Goal: Task Accomplishment & Management: Manage account settings

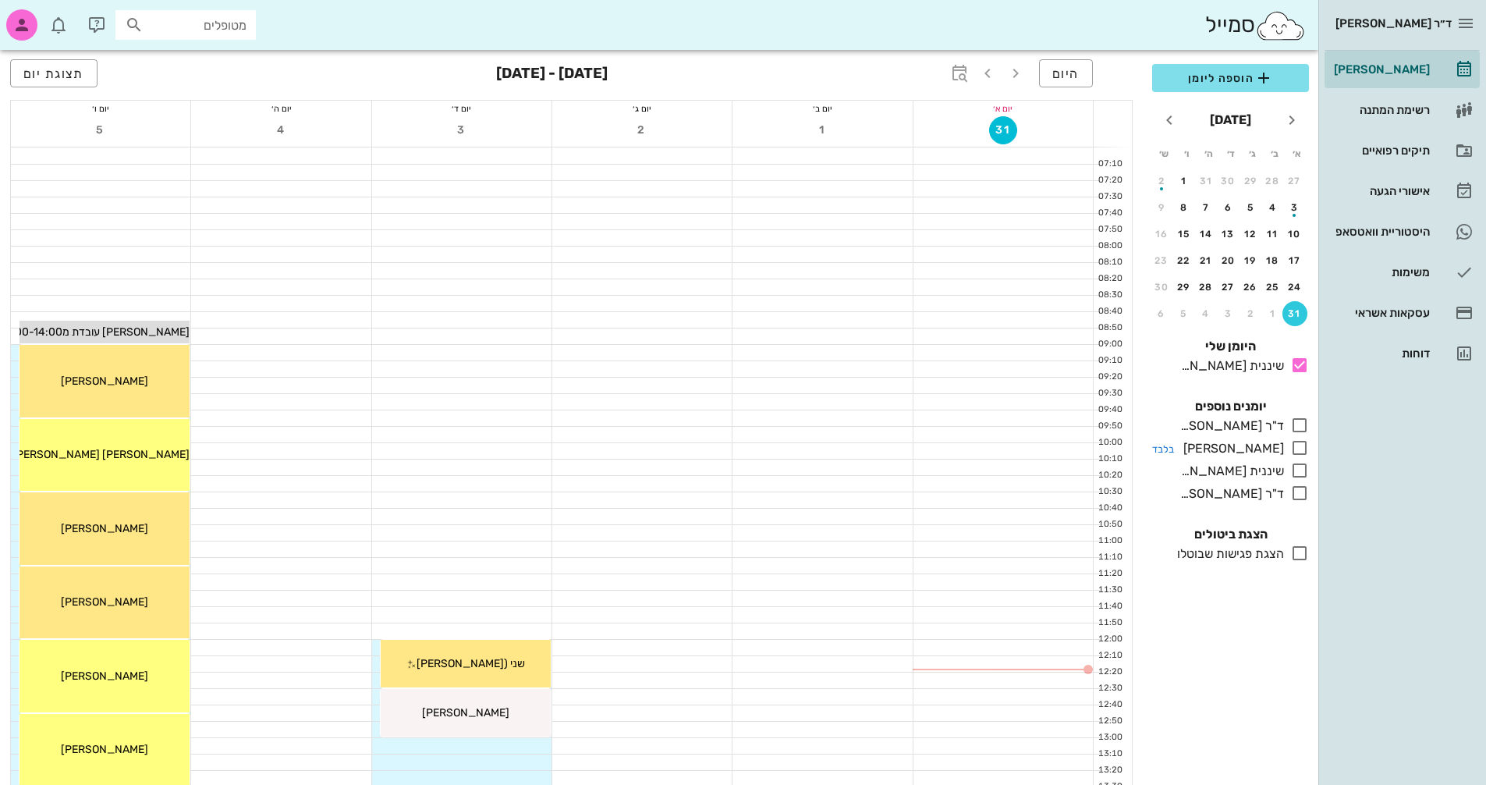
click at [1294, 448] on icon at bounding box center [1299, 447] width 19 height 19
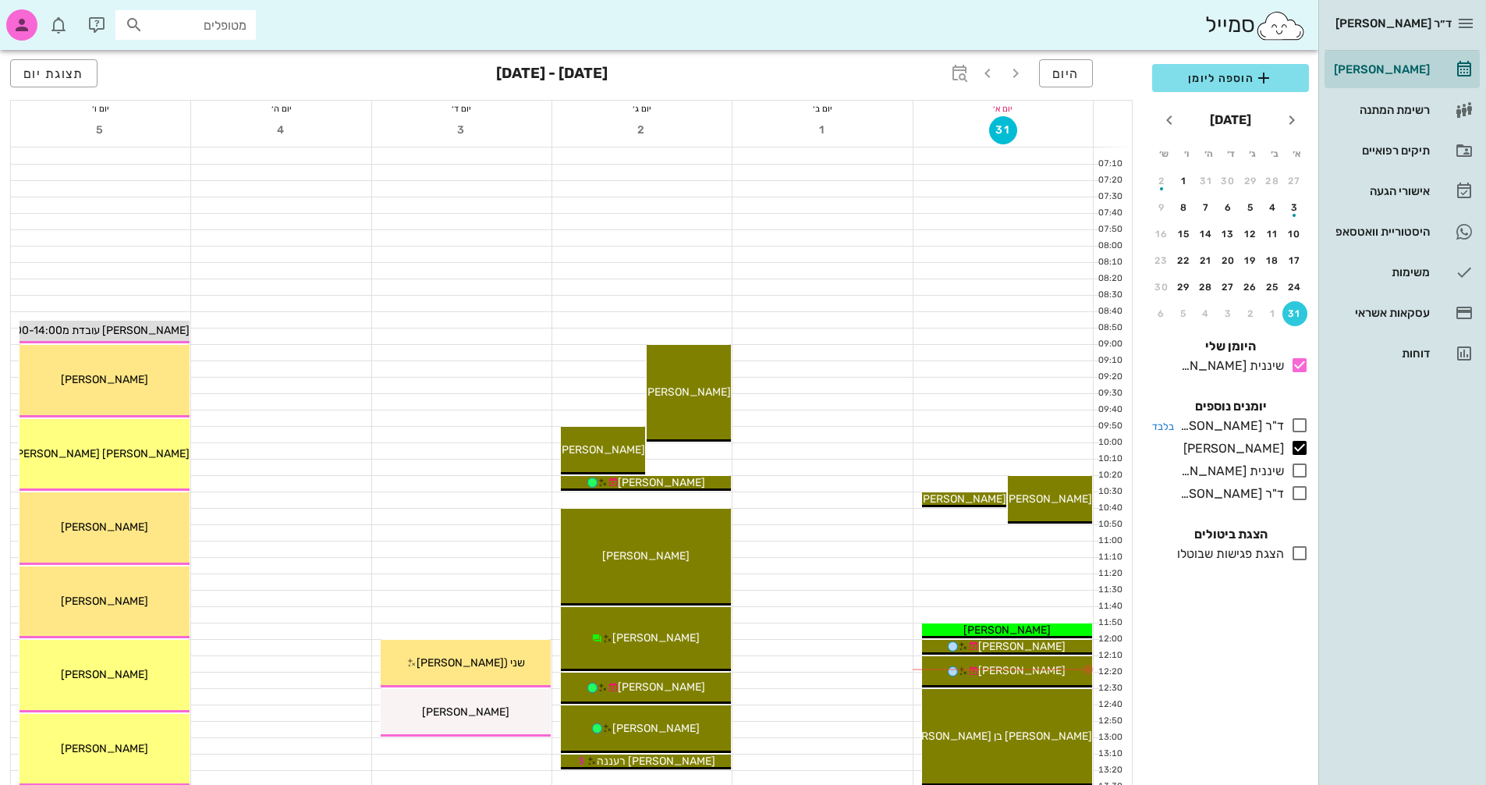
click at [1299, 423] on icon at bounding box center [1299, 425] width 19 height 19
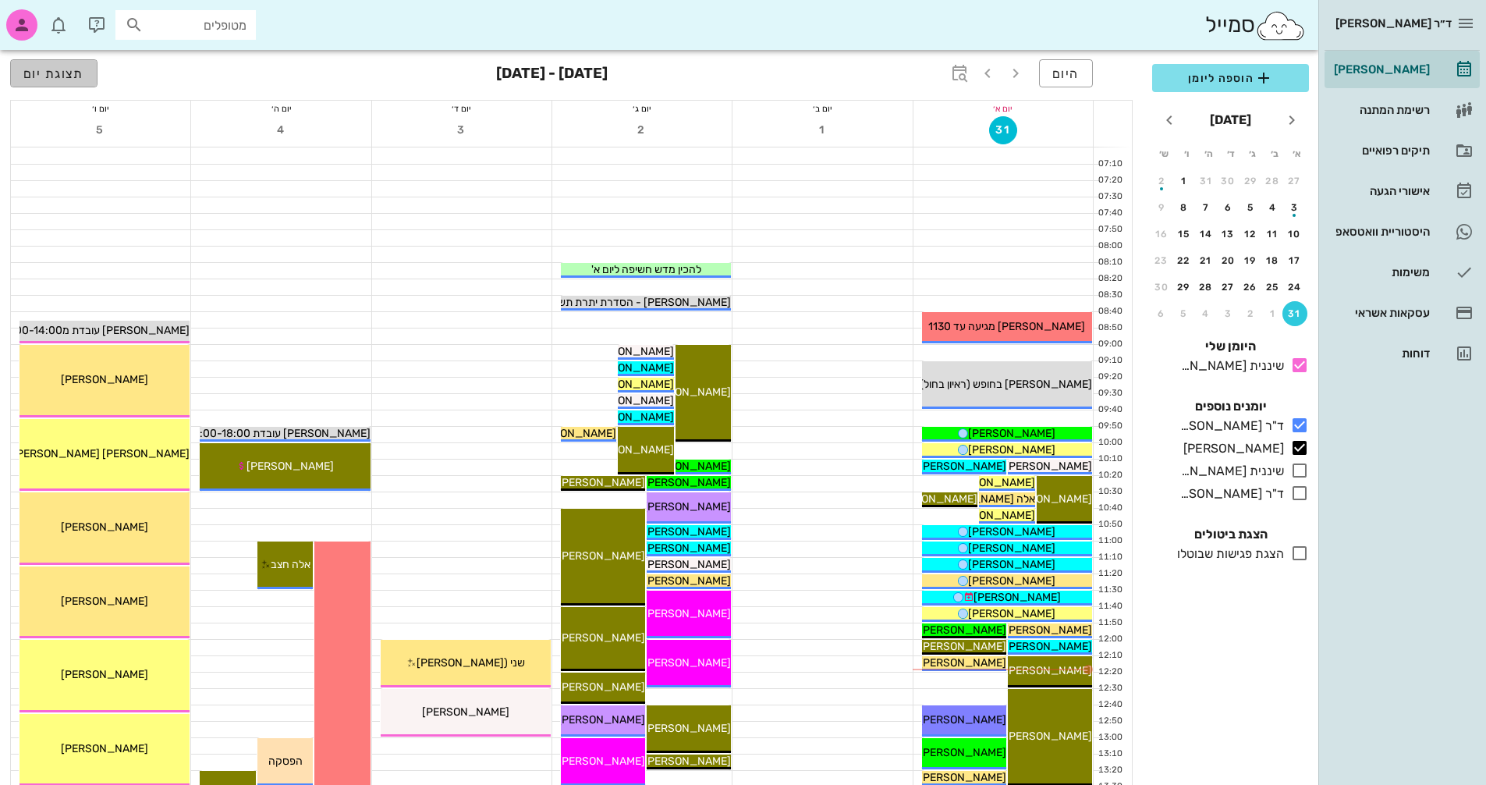
click at [57, 73] on span "תצוגת יום" at bounding box center [53, 73] width 61 height 15
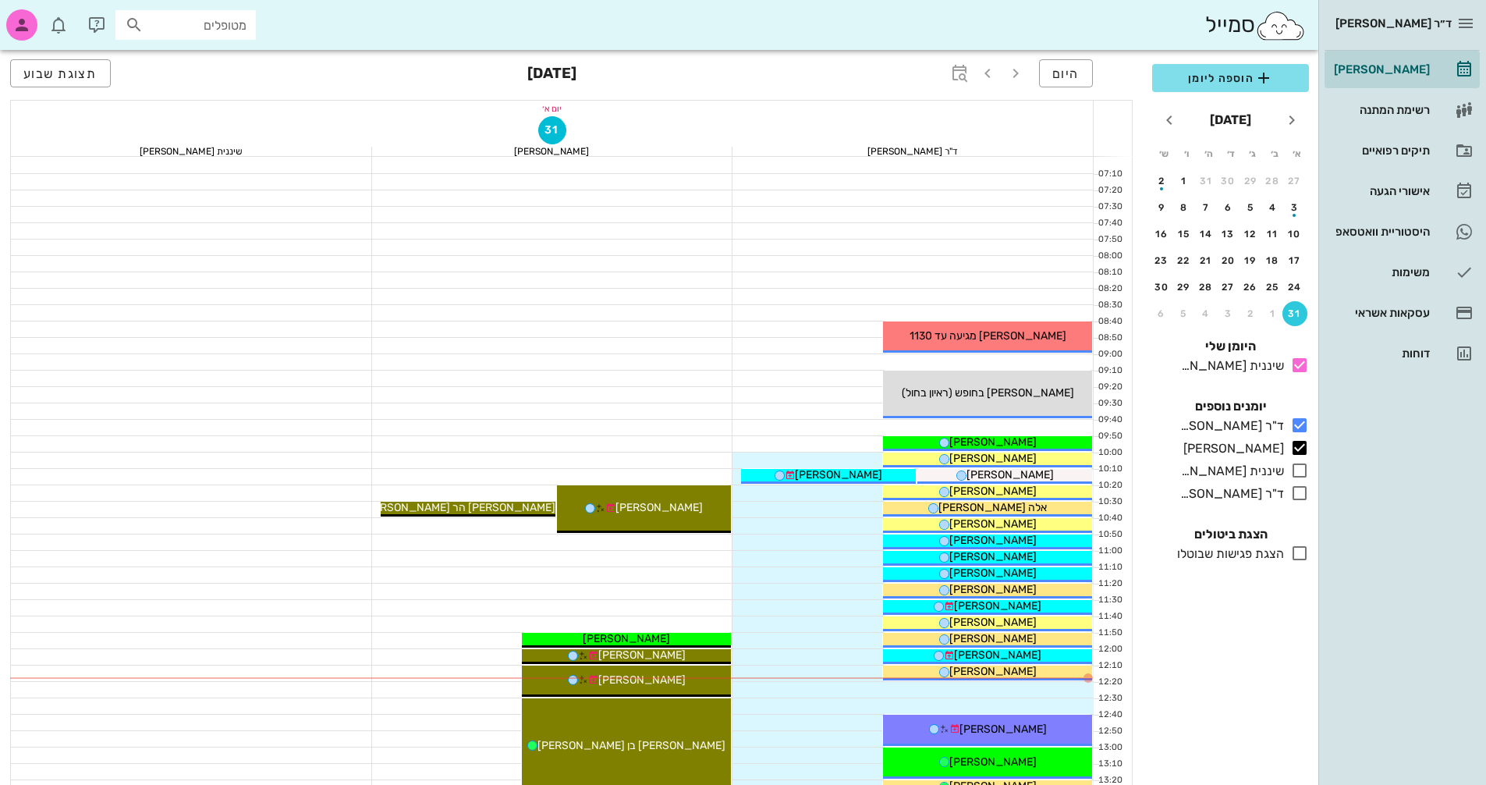
click at [558, 326] on div at bounding box center [552, 329] width 361 height 16
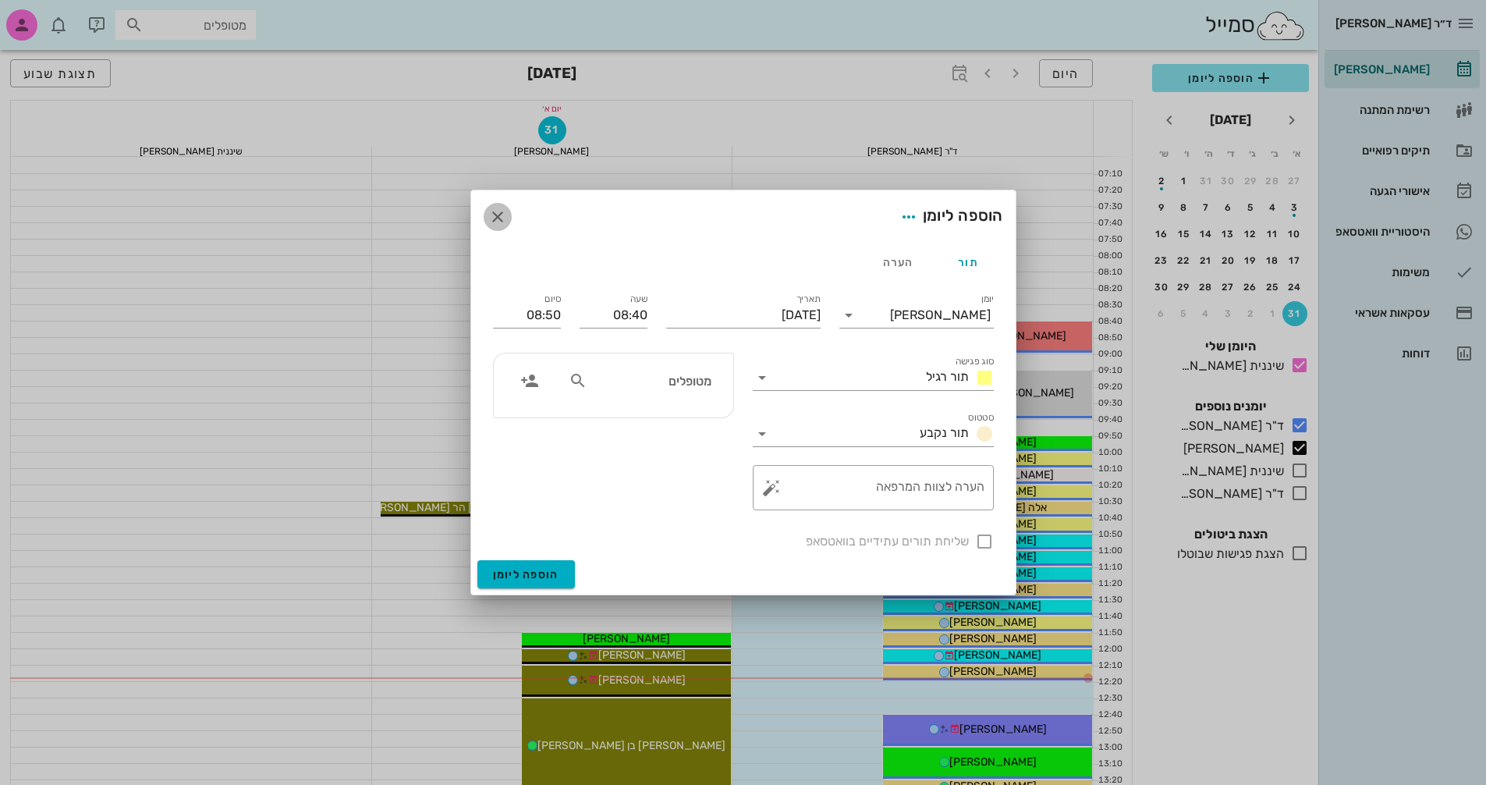
click at [496, 222] on icon "button" at bounding box center [497, 217] width 19 height 19
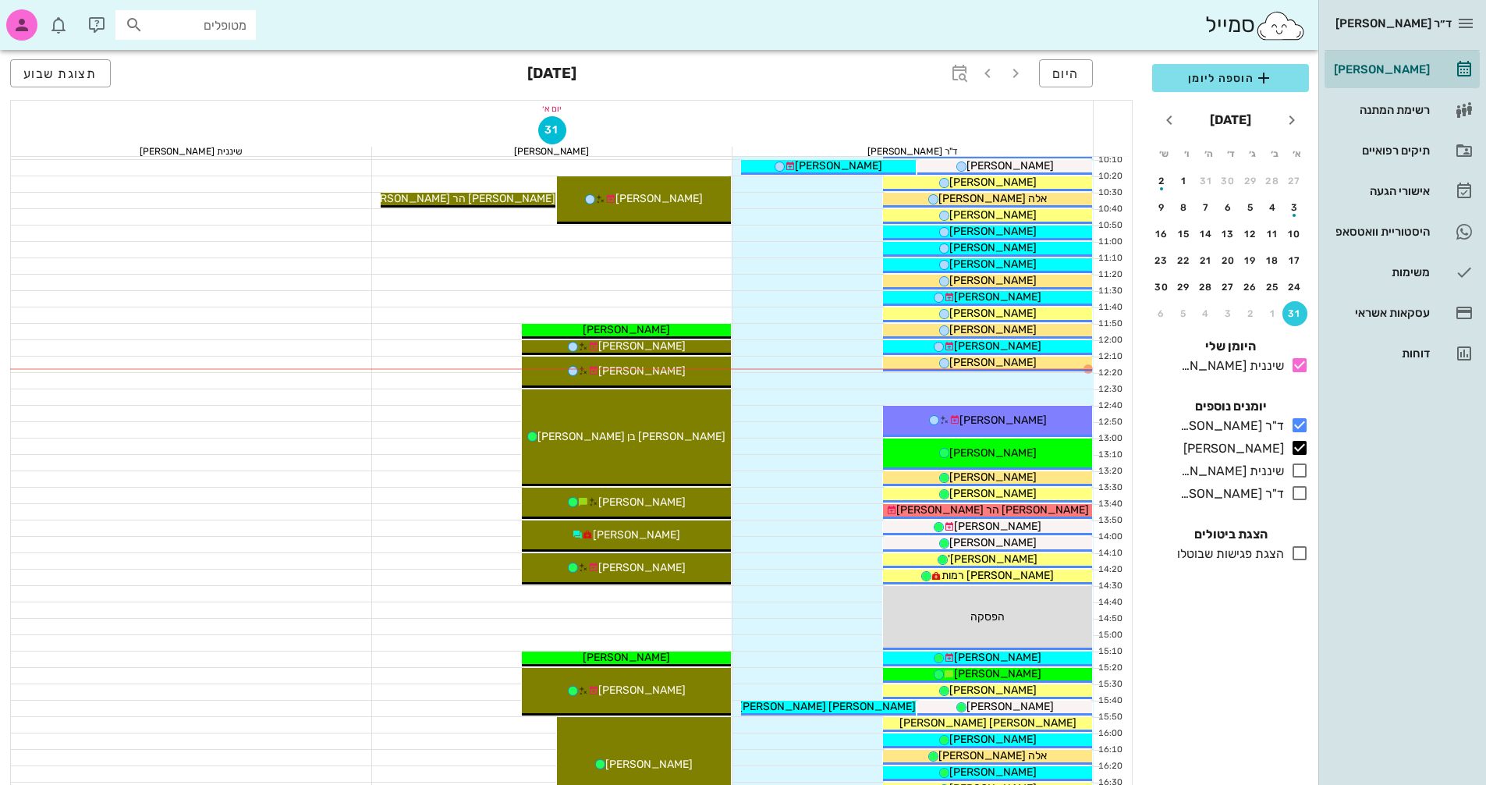
scroll to position [312, 0]
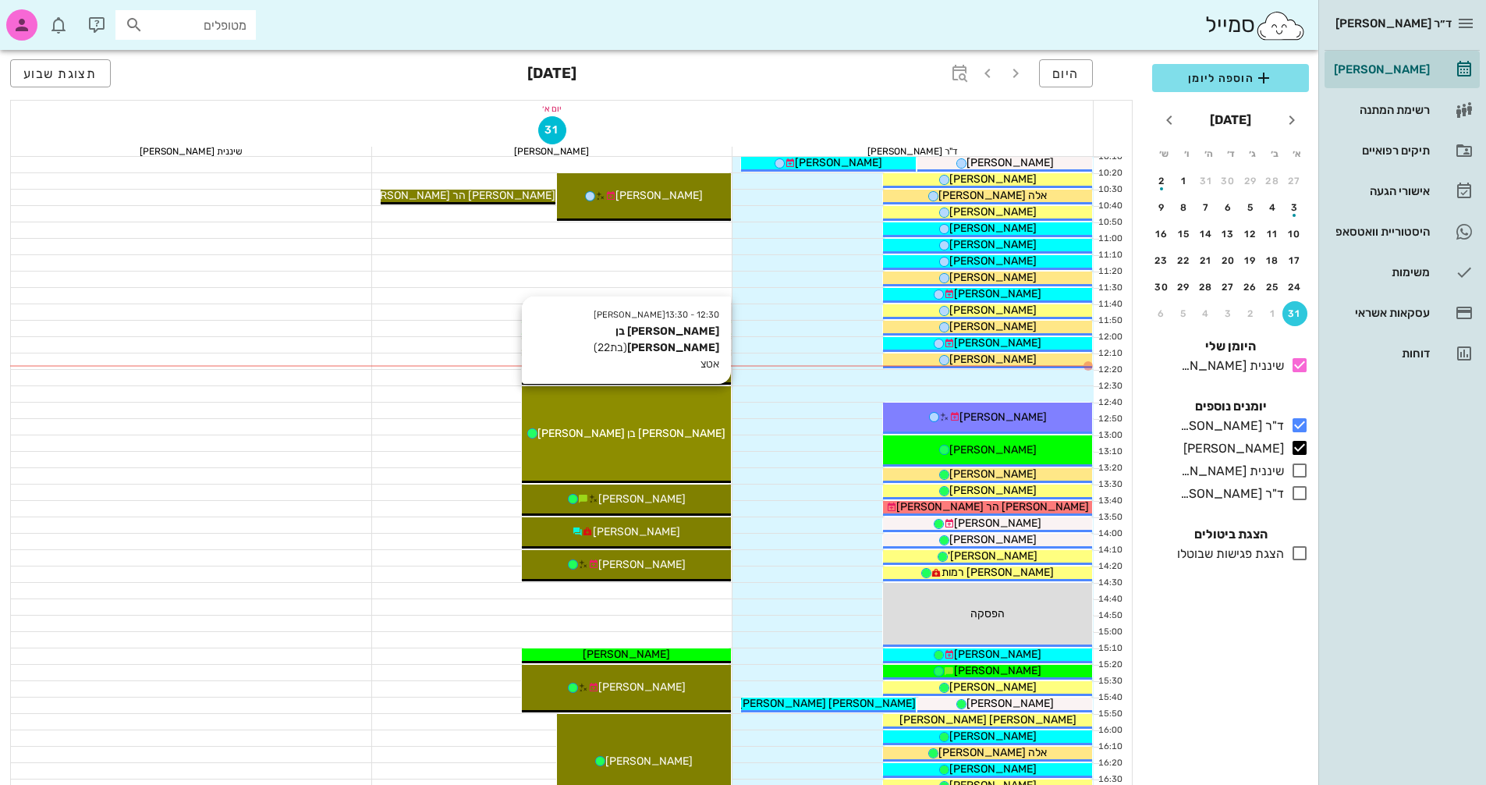
click at [689, 406] on div "12:30 - 13:30 יומן מרפאה [PERSON_NAME] בן [PERSON_NAME] (בת 22 ) אטצ [PERSON_NA…" at bounding box center [626, 434] width 209 height 97
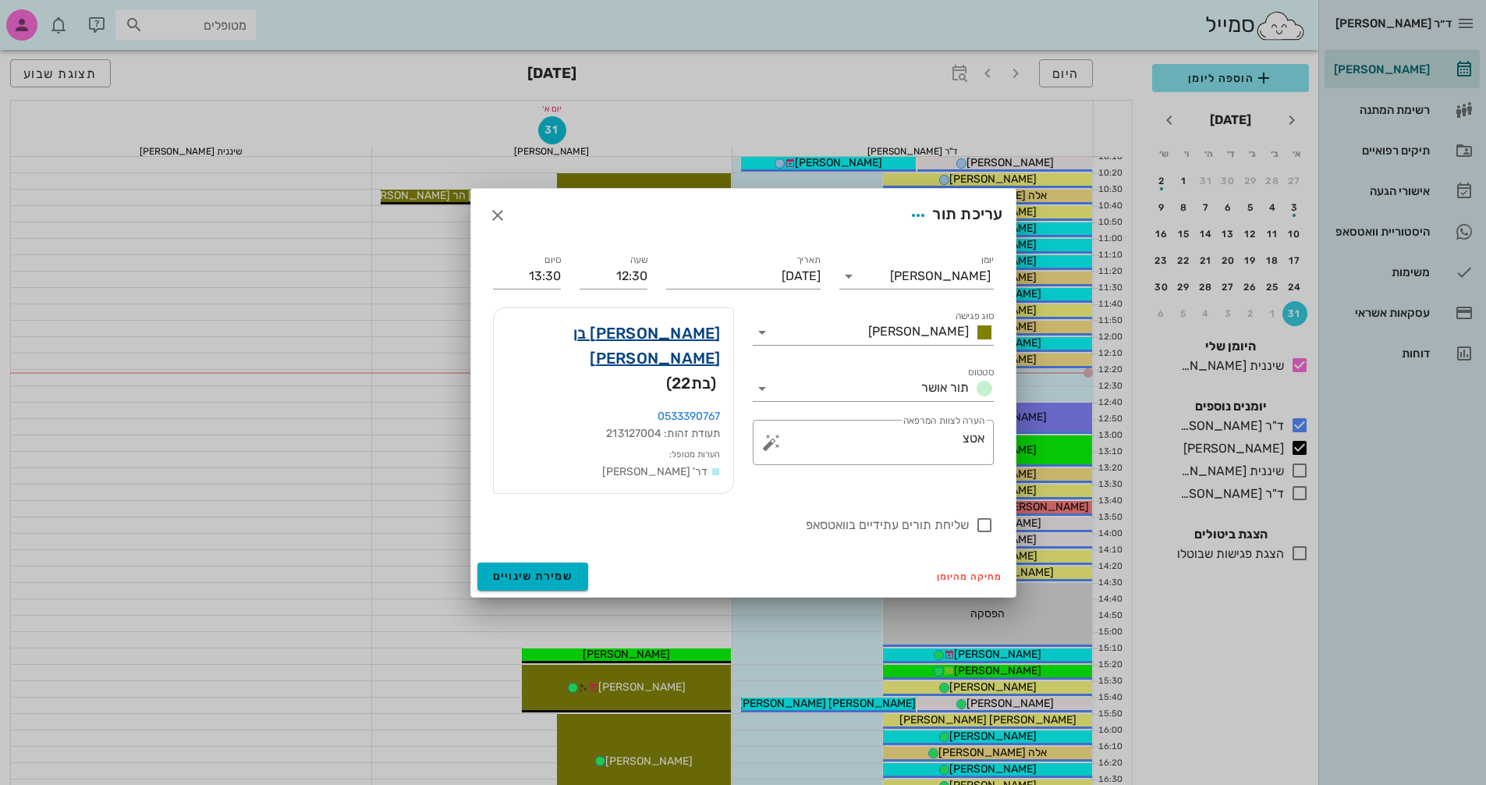
click at [694, 347] on link "[PERSON_NAME] בן [PERSON_NAME]" at bounding box center [613, 346] width 215 height 50
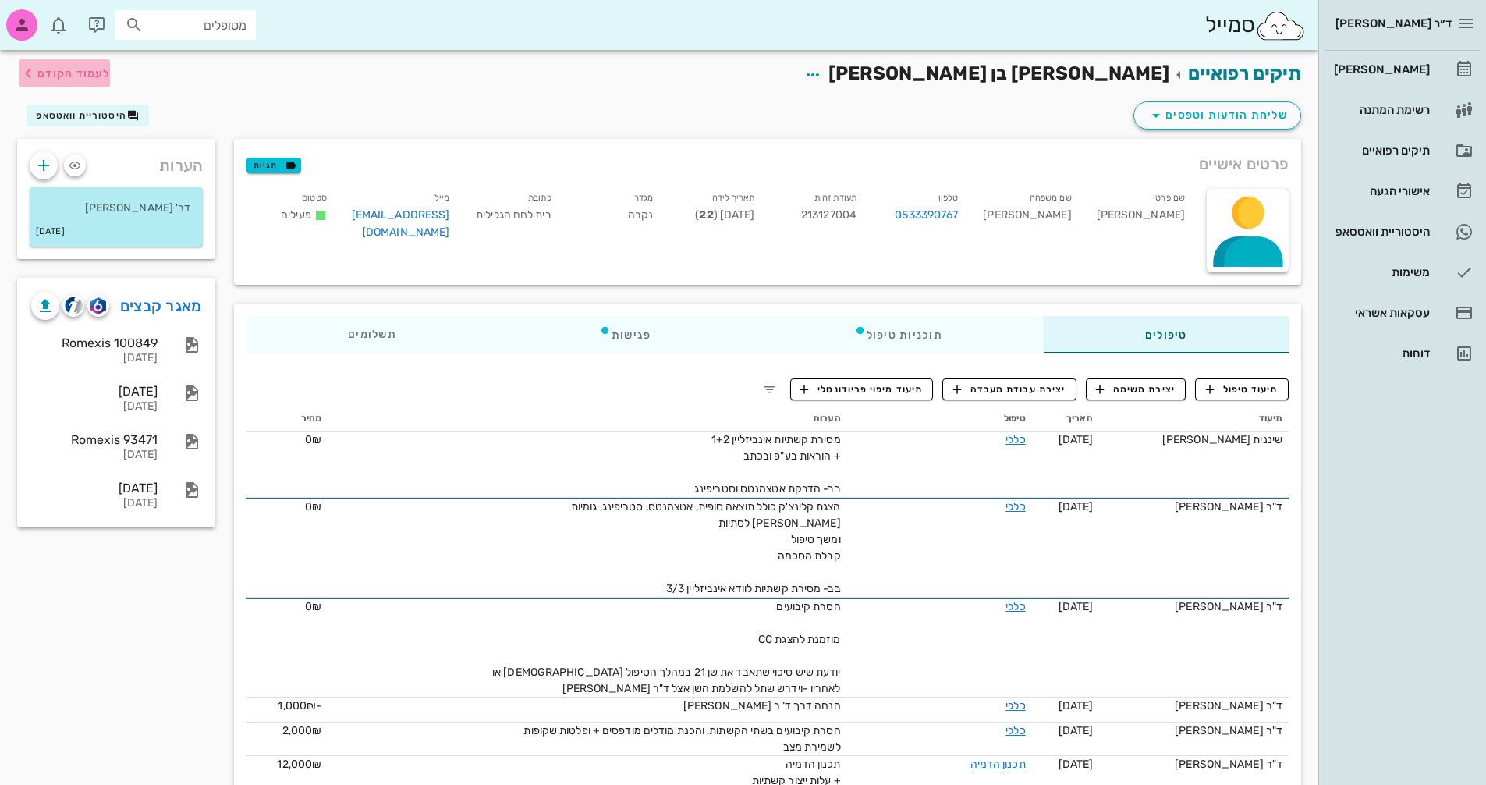
click at [69, 70] on span "לעמוד הקודם" at bounding box center [73, 73] width 73 height 13
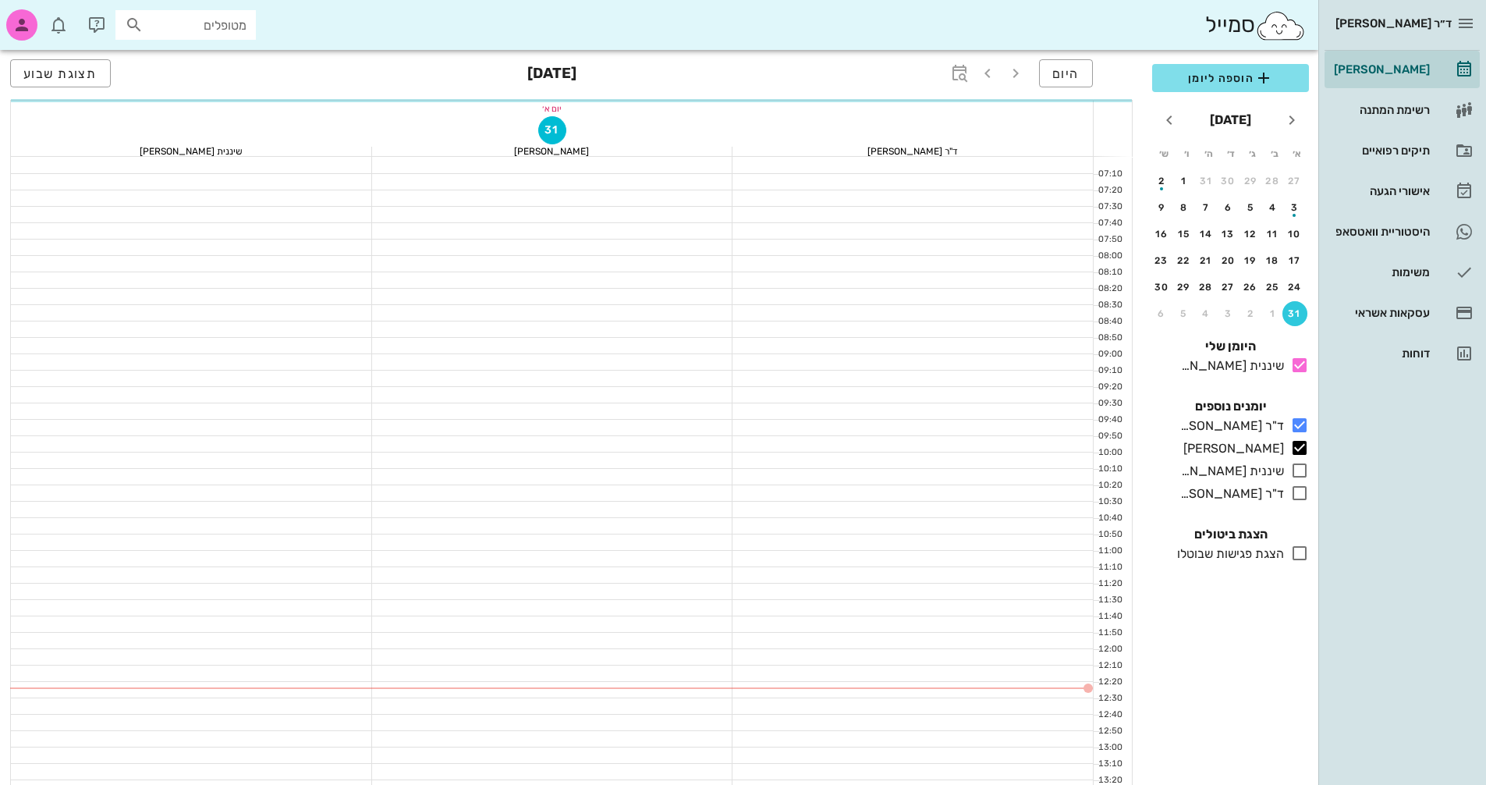
scroll to position [312, 0]
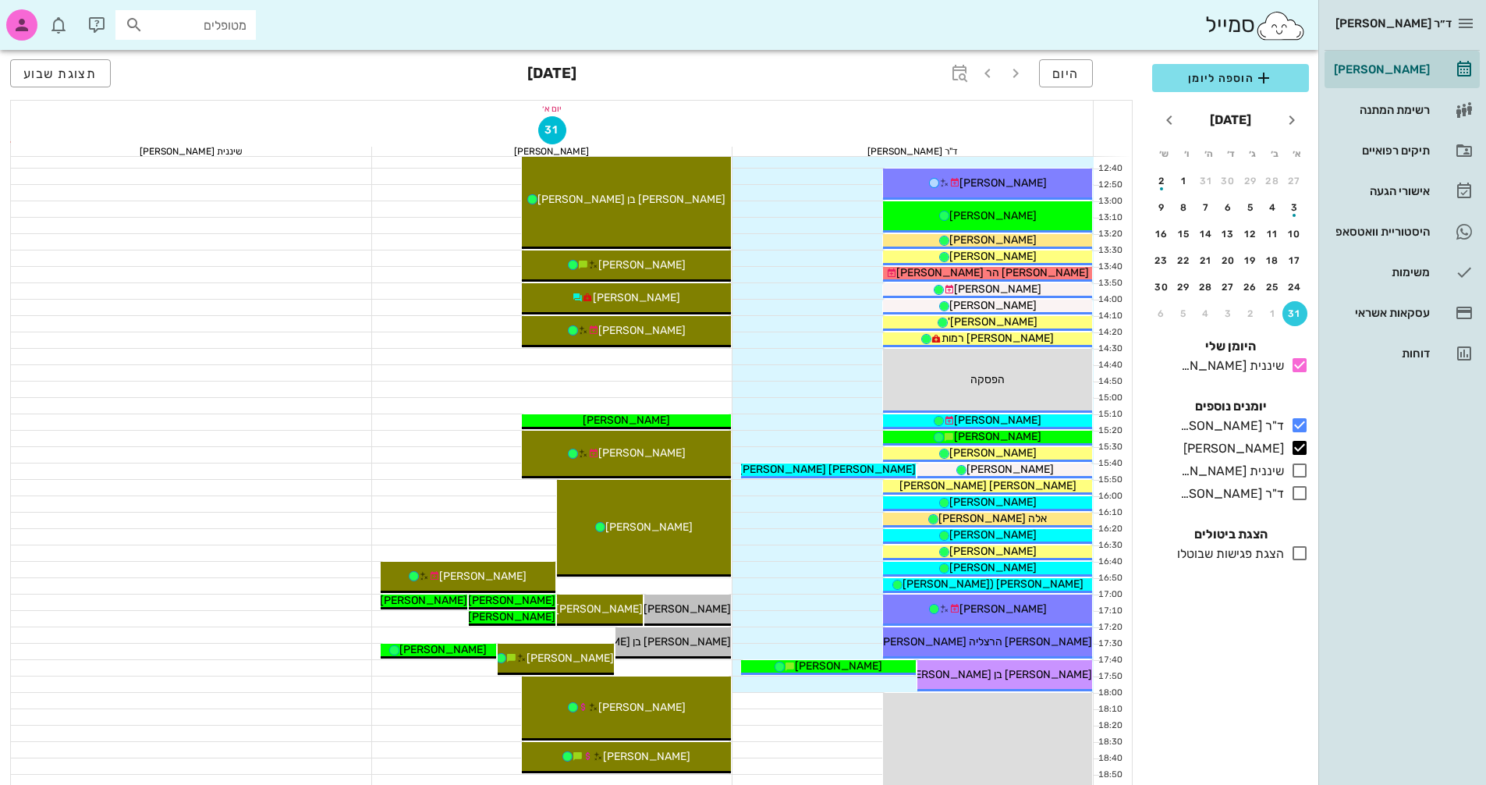
click at [372, 470] on div "10:20 - 10:50 [PERSON_NAME] (בת 35 ) [PERSON_NAME] וצילומים? תור ראשון עם [PERS…" at bounding box center [552, 299] width 361 height 1376
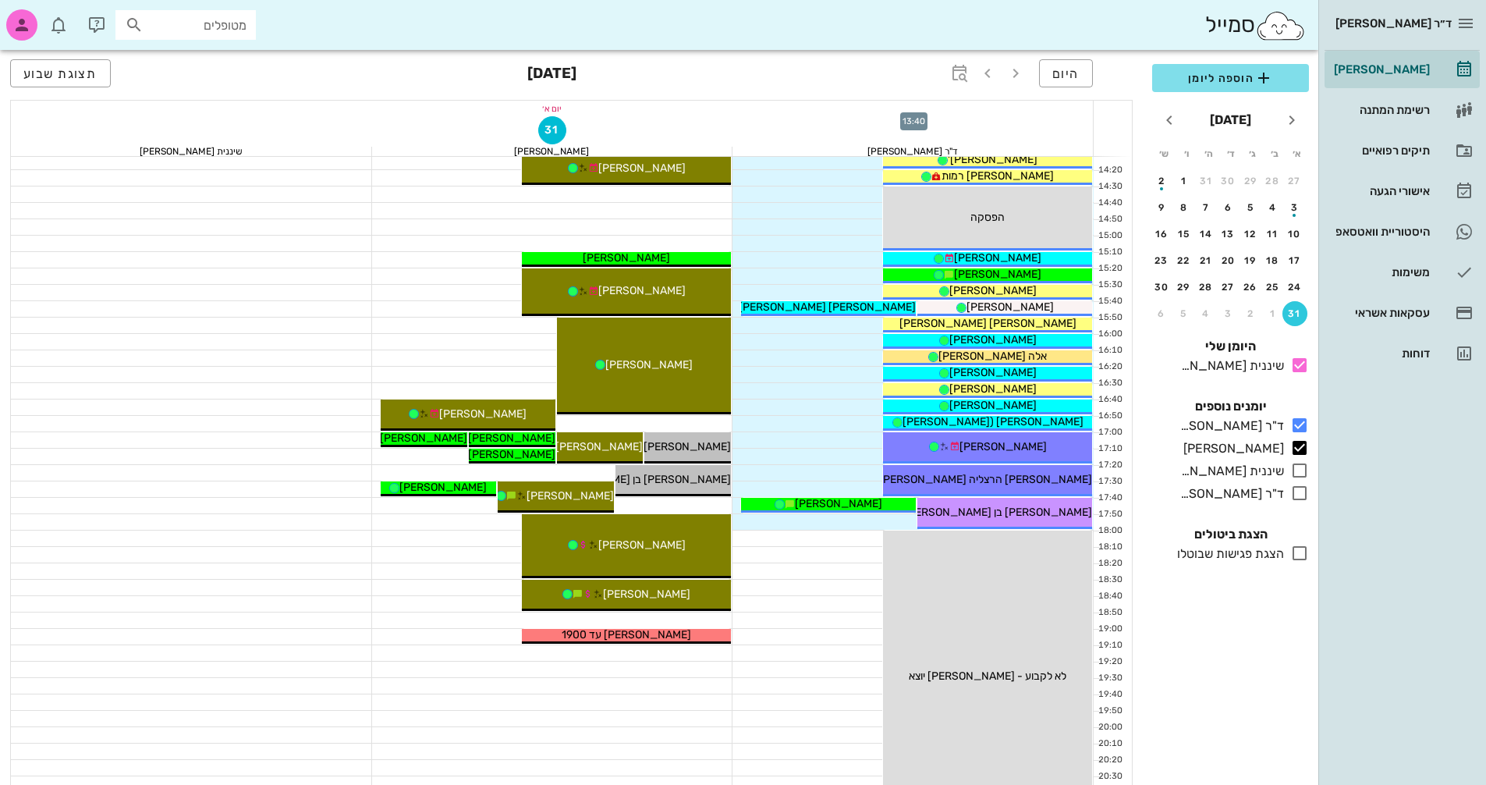
scroll to position [749, 0]
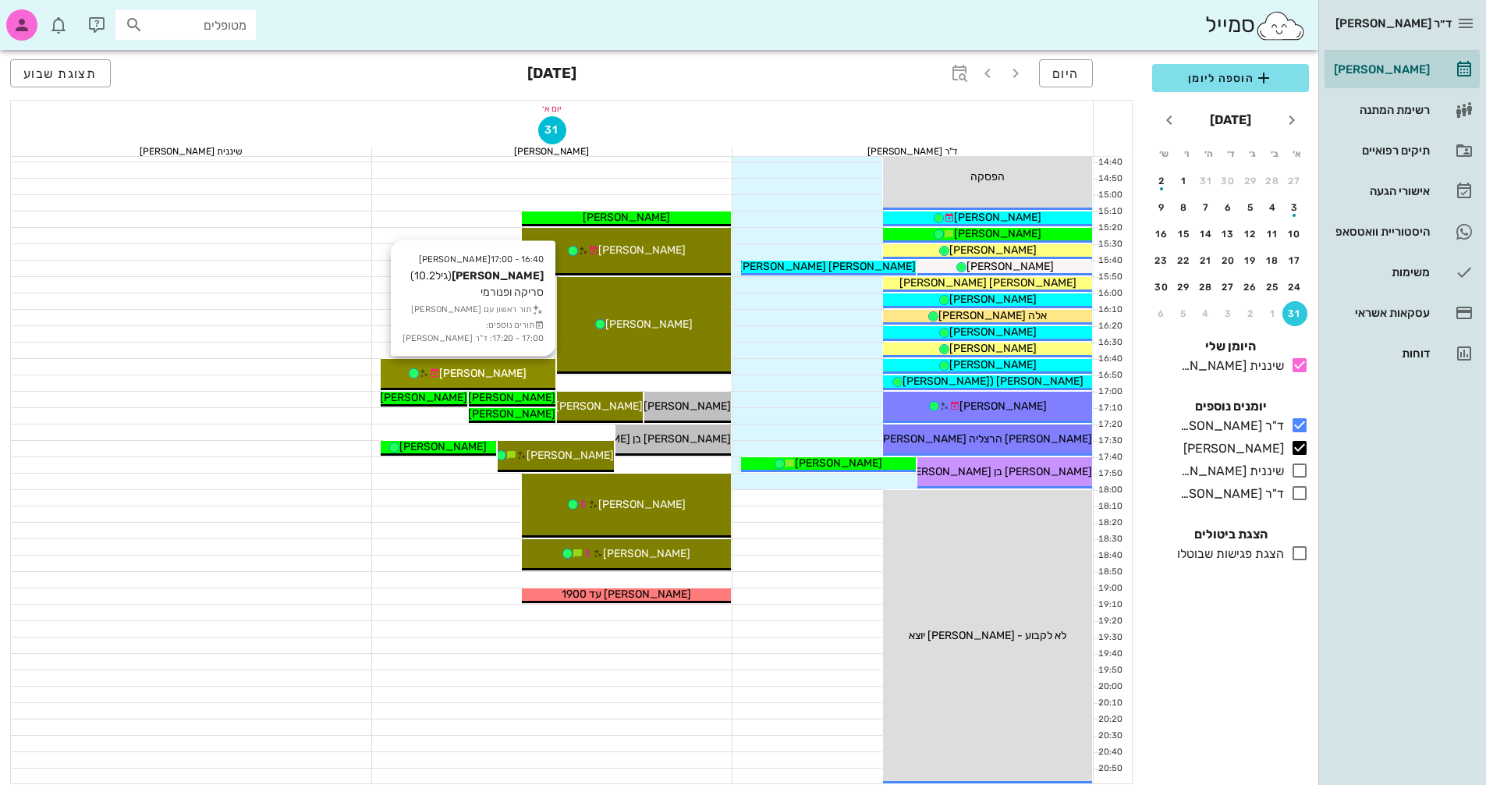
drag, startPoint x: 477, startPoint y: 366, endPoint x: 443, endPoint y: 374, distance: 35.4
click at [429, 374] on icon at bounding box center [424, 373] width 10 height 10
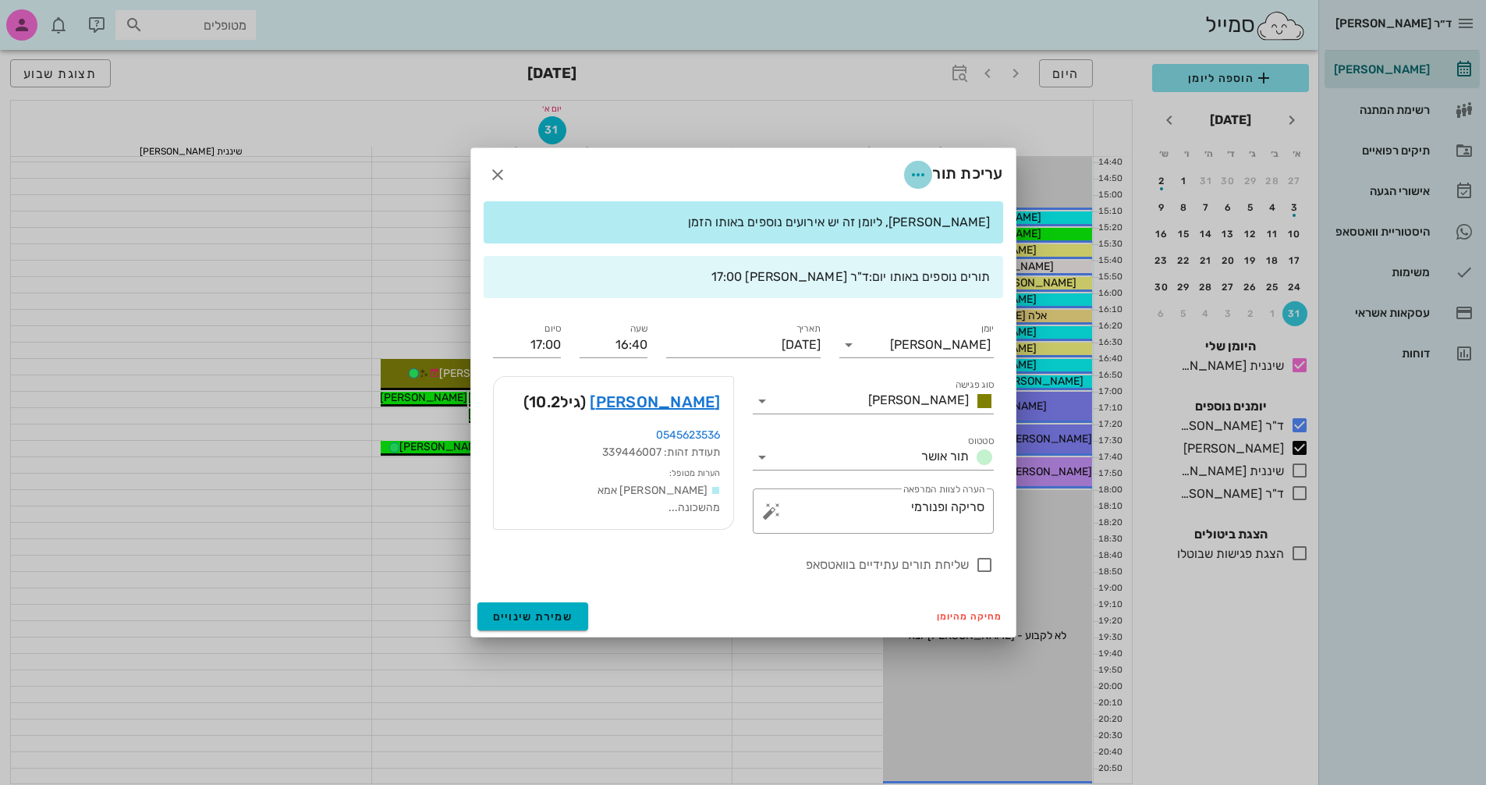
click at [914, 173] on icon "button" at bounding box center [918, 174] width 19 height 19
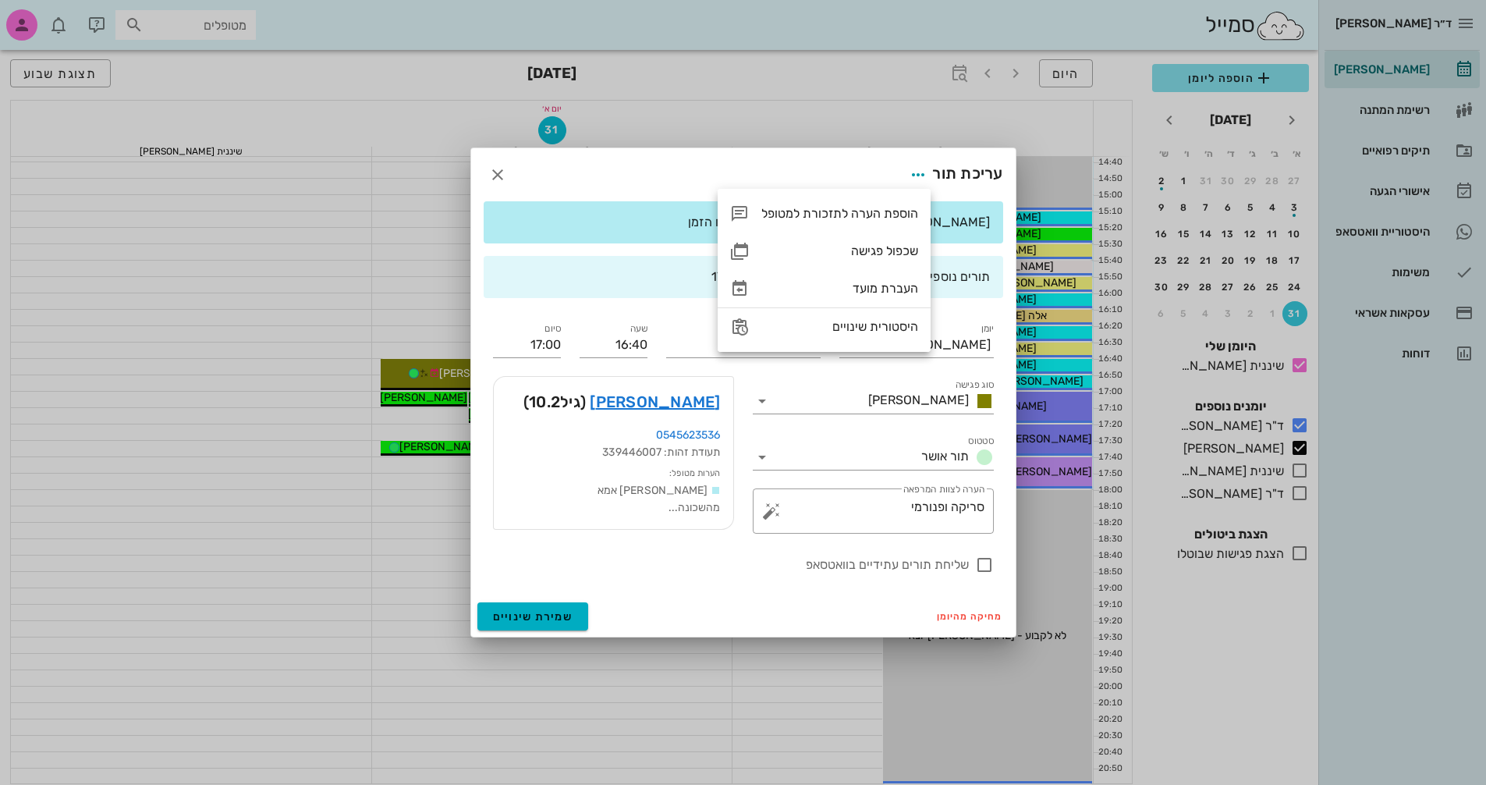
click at [836, 177] on div "עריכת תור" at bounding box center [743, 174] width 545 height 53
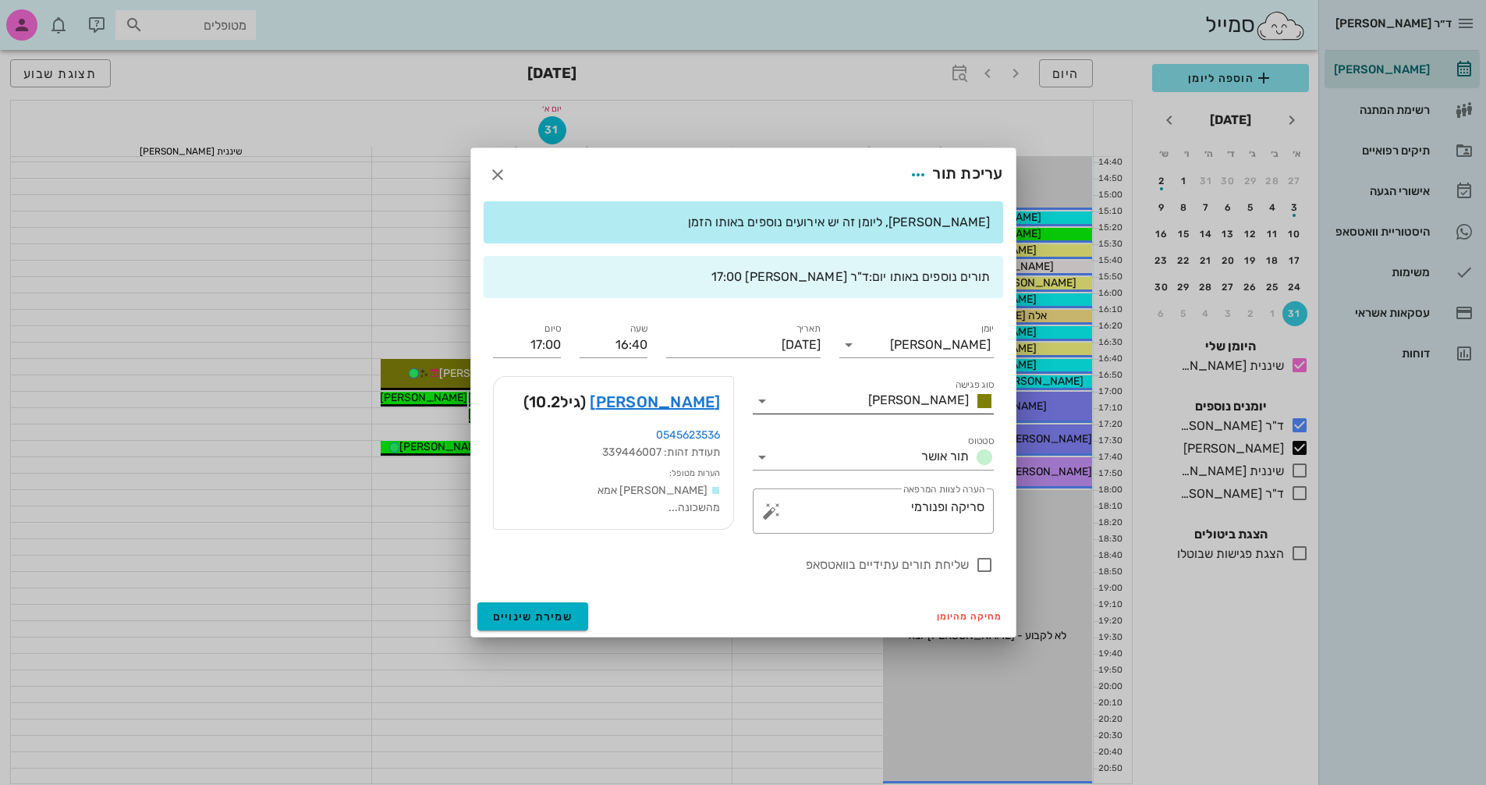
click at [834, 403] on input "סוג פגישה" at bounding box center [818, 401] width 87 height 25
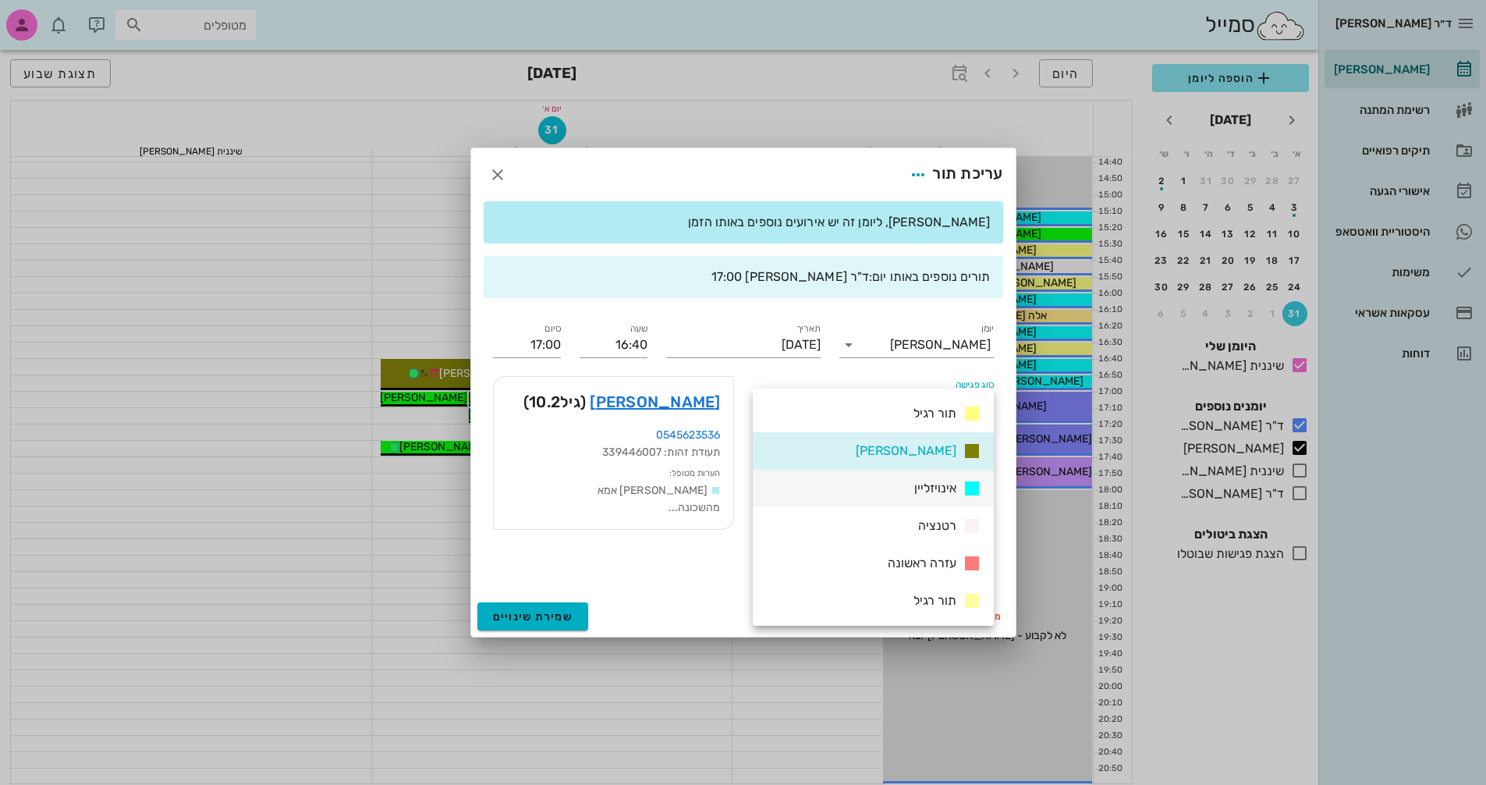
scroll to position [225, 0]
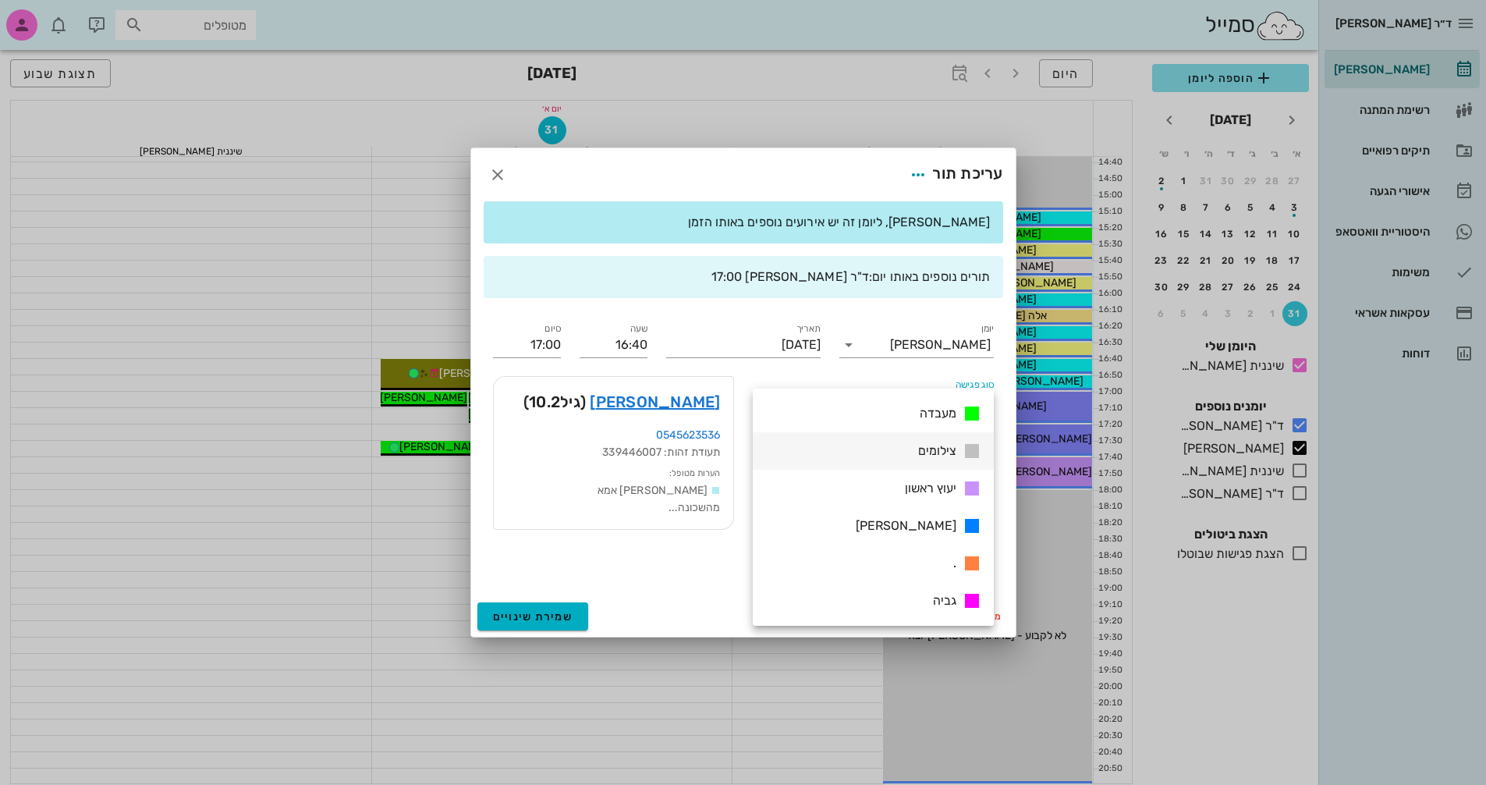
click at [917, 459] on div "צילומים" at bounding box center [946, 452] width 69 height 20
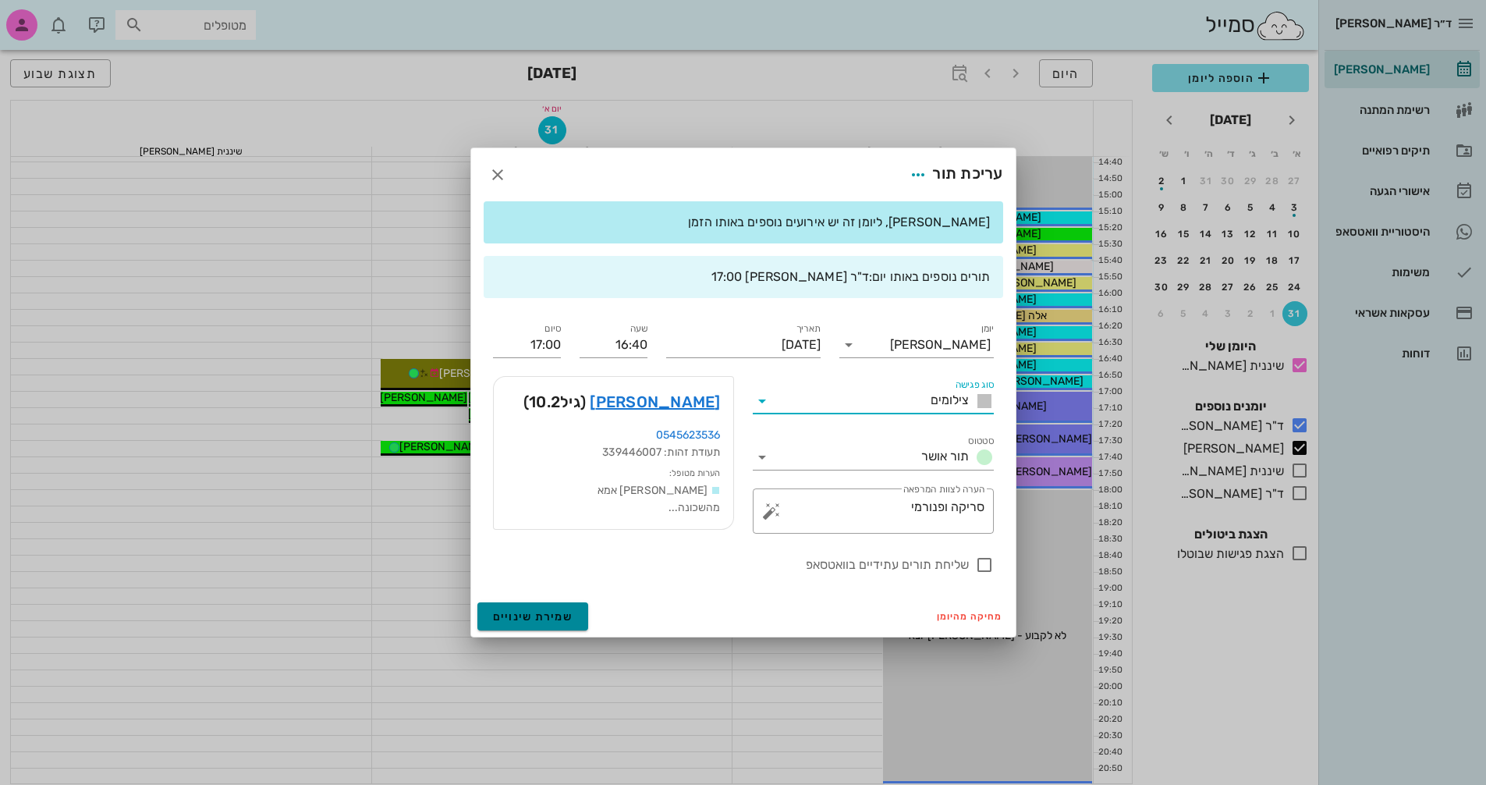
click at [541, 623] on span "שמירת שינויים" at bounding box center [533, 616] width 80 height 13
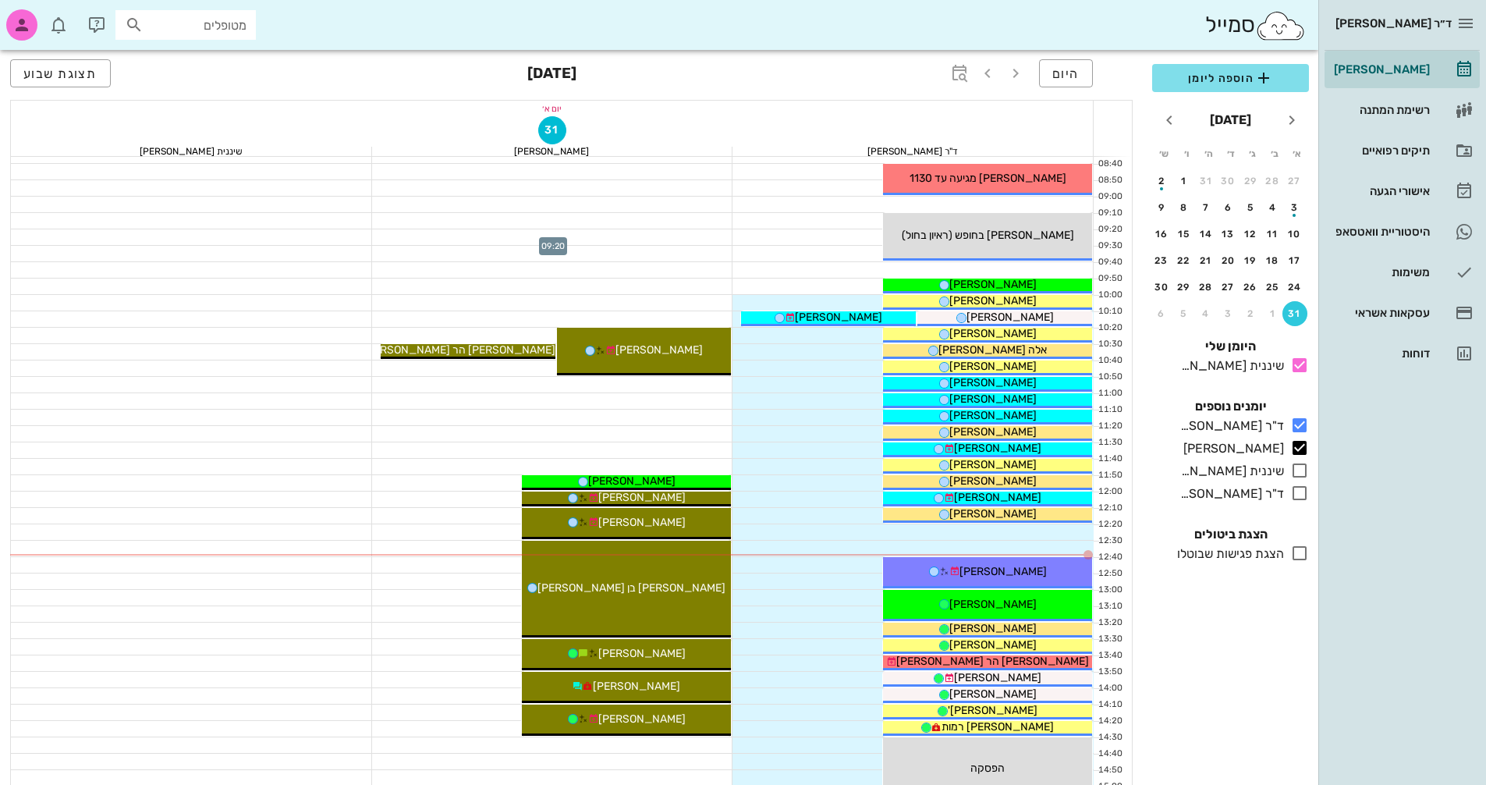
scroll to position [468, 0]
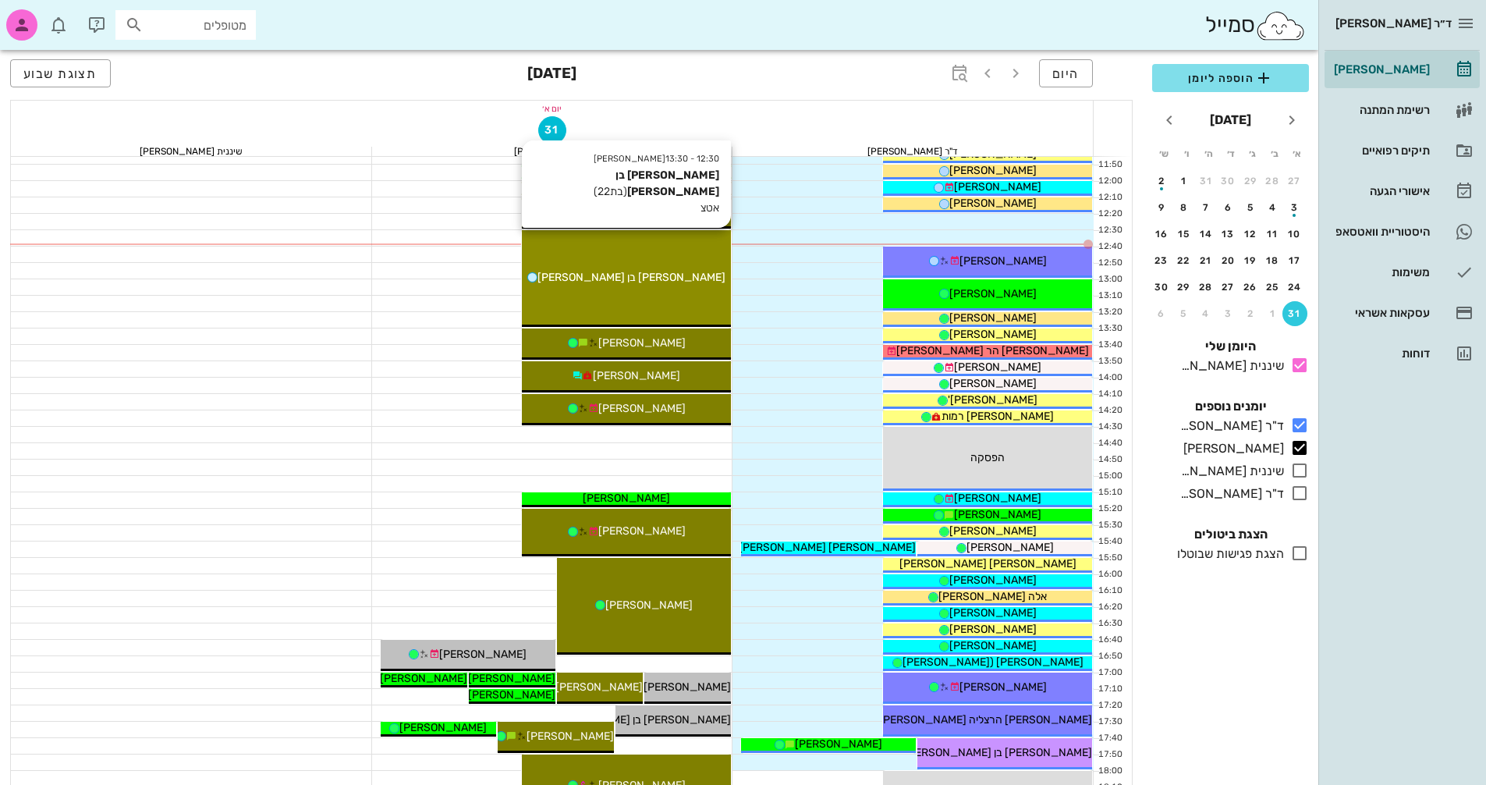
click at [630, 284] on div "[PERSON_NAME] בן [PERSON_NAME]" at bounding box center [626, 277] width 209 height 16
